Goal: Transaction & Acquisition: Purchase product/service

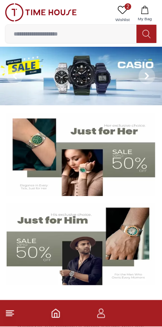
click at [118, 7] on icon at bounding box center [123, 10] width 10 height 10
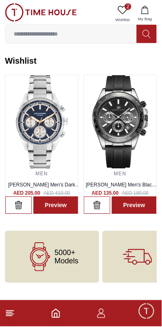
click at [127, 177] on link "MEN" at bounding box center [120, 174] width 12 height 6
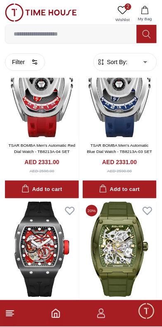
scroll to position [368, 0]
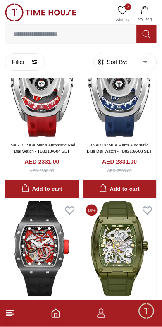
click at [12, 315] on line at bounding box center [9, 315] width 7 height 0
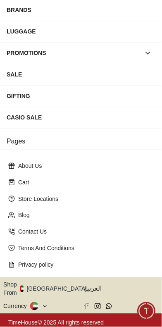
scroll to position [206, 0]
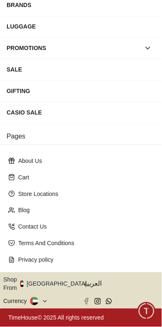
click at [62, 276] on button "Shop From UAE" at bounding box center [48, 284] width 90 height 17
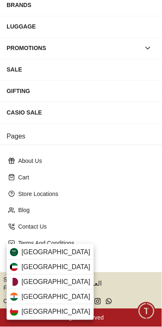
click at [70, 254] on span "Saudi Arabia" at bounding box center [56, 253] width 69 height 10
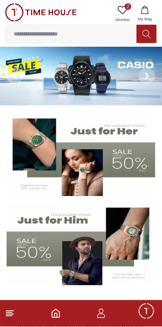
click at [19, 309] on footer at bounding box center [81, 314] width 162 height 26
click at [14, 312] on icon at bounding box center [10, 314] width 10 height 10
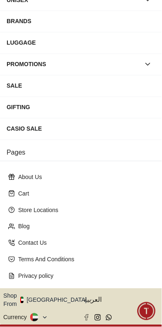
scroll to position [206, 0]
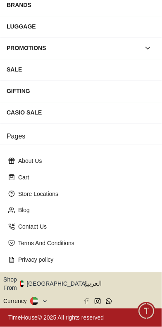
click at [65, 276] on button "Shop From UAE" at bounding box center [48, 284] width 90 height 17
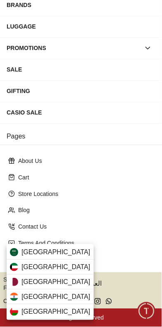
click at [64, 248] on span "Saudi Arabia" at bounding box center [56, 253] width 69 height 10
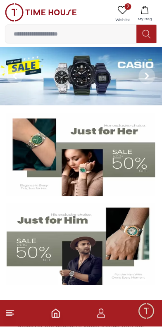
click at [13, 313] on icon at bounding box center [10, 314] width 10 height 10
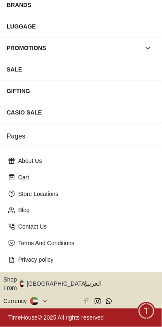
scroll to position [206, 0]
click at [61, 276] on button "Shop From [GEOGRAPHIC_DATA]" at bounding box center [48, 284] width 90 height 17
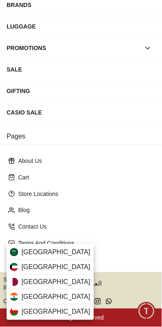
click at [65, 253] on span "[GEOGRAPHIC_DATA]" at bounding box center [56, 253] width 69 height 10
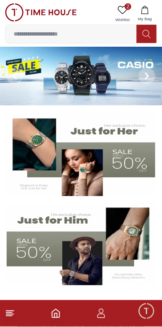
click at [23, 315] on footer at bounding box center [81, 314] width 162 height 26
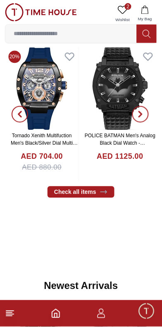
scroll to position [307, 0]
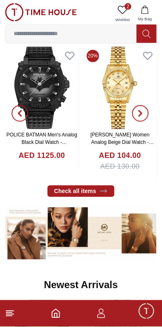
click at [19, 314] on footer at bounding box center [81, 314] width 162 height 26
click at [13, 311] on line at bounding box center [9, 311] width 7 height 0
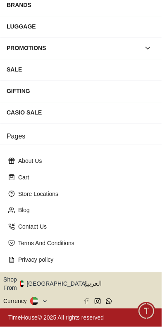
scroll to position [206, 0]
click at [62, 276] on button "Shop From UAE" at bounding box center [48, 284] width 90 height 17
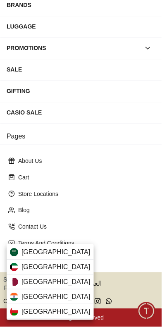
click at [69, 250] on span "Saudi Arabia" at bounding box center [56, 253] width 69 height 10
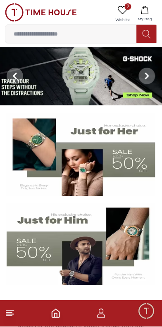
click at [102, 317] on icon "button" at bounding box center [101, 314] width 10 height 10
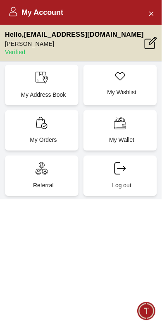
click at [145, 9] on div "My Account" at bounding box center [81, 12] width 162 height 25
click at [147, 25] on div "My Account" at bounding box center [81, 12] width 162 height 25
click at [152, 25] on div "My Account" at bounding box center [81, 12] width 162 height 25
click at [152, 16] on icon "Close Account" at bounding box center [151, 13] width 7 height 10
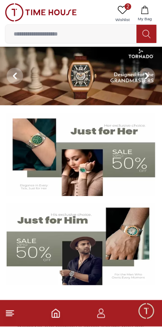
click at [14, 315] on icon at bounding box center [10, 314] width 10 height 10
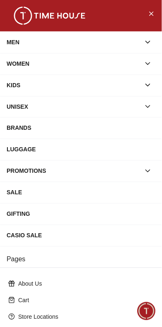
click at [72, 49] on div "MEN" at bounding box center [74, 42] width 134 height 15
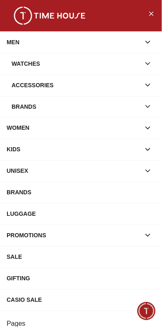
click at [85, 71] on div "Watches" at bounding box center [76, 63] width 129 height 15
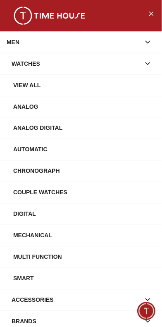
click at [89, 63] on div "Watches" at bounding box center [76, 63] width 129 height 15
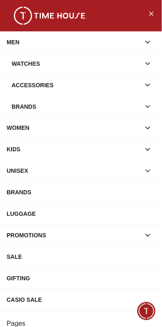
click at [105, 69] on div "Watches" at bounding box center [76, 63] width 129 height 15
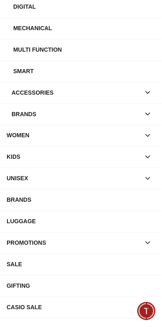
scroll to position [208, 0]
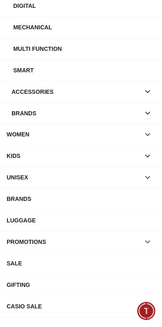
click at [94, 121] on div "Brands" at bounding box center [76, 113] width 129 height 15
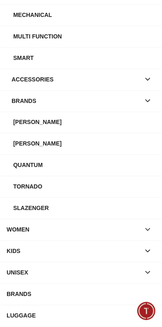
scroll to position [223, 0]
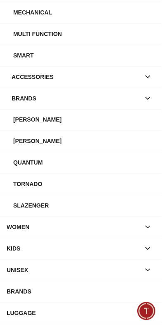
click at [69, 149] on div "[PERSON_NAME]" at bounding box center [84, 141] width 142 height 15
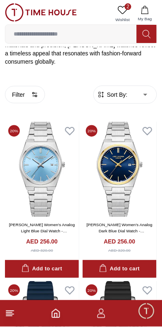
scroll to position [205, 0]
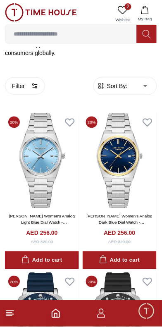
click at [128, 90] on span "Sort By:" at bounding box center [116, 86] width 22 height 8
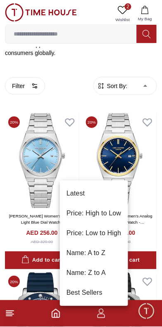
click at [126, 235] on li "Price: Low to High" at bounding box center [94, 234] width 68 height 20
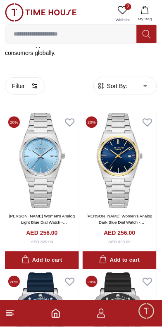
type input "*"
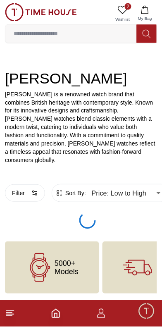
scroll to position [86, 0]
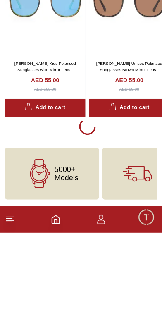
scroll to position [2157, 0]
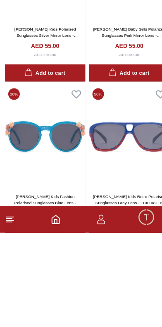
click at [12, 315] on line at bounding box center [9, 315] width 7 height 0
